Goal: Task Accomplishment & Management: Complete application form

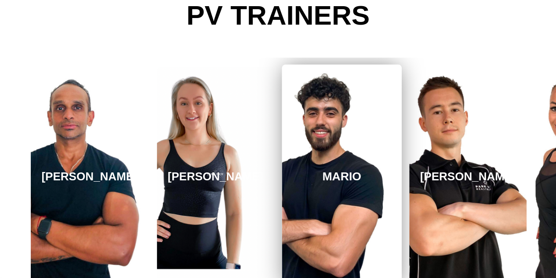
scroll to position [4672, 0]
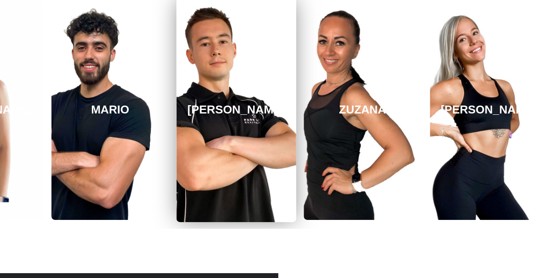
drag, startPoint x: 421, startPoint y: 145, endPoint x: 181, endPoint y: 130, distance: 240.8
click at [181, 130] on link "[PERSON_NAME]" at bounding box center [235, 110] width 119 height 224
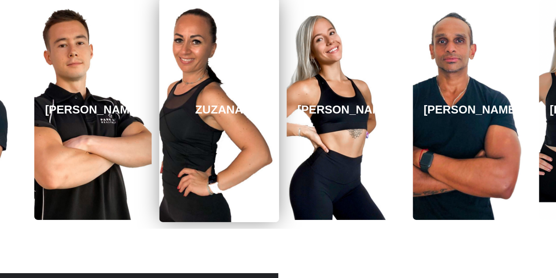
drag, startPoint x: 472, startPoint y: 126, endPoint x: 228, endPoint y: 122, distance: 244.7
click at [228, 122] on link "ZUZANA" at bounding box center [218, 110] width 119 height 224
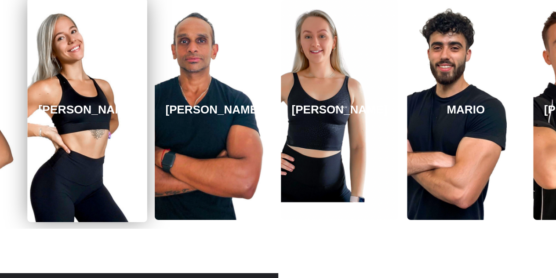
drag, startPoint x: 515, startPoint y: 112, endPoint x: 195, endPoint y: 121, distance: 319.9
click at [147, 121] on link "[PERSON_NAME]" at bounding box center [86, 110] width 119 height 224
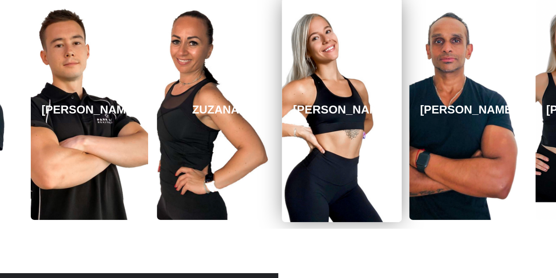
click at [344, 124] on link "[PERSON_NAME]" at bounding box center [341, 110] width 119 height 224
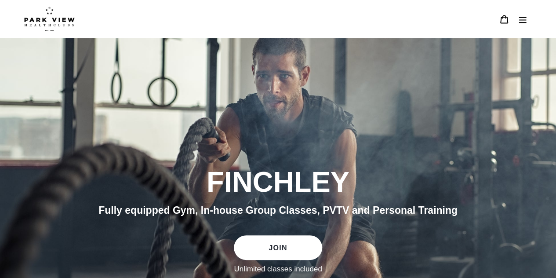
click at [525, 22] on icon "Menu" at bounding box center [522, 19] width 9 height 9
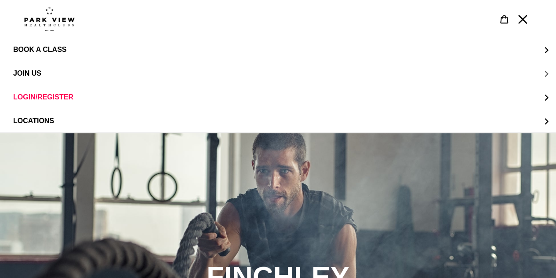
click at [23, 71] on span "JOIN US" at bounding box center [27, 73] width 28 height 8
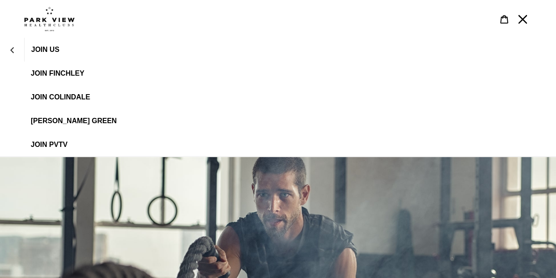
click at [56, 70] on span "JOIN FINCHLEY" at bounding box center [58, 73] width 54 height 8
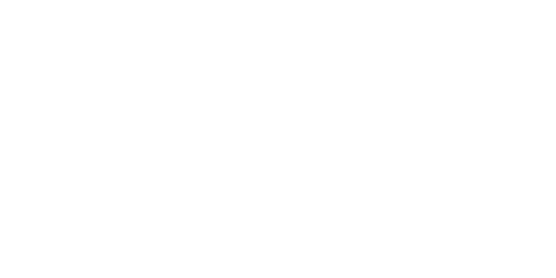
scroll to position [527, 0]
